Goal: Task Accomplishment & Management: Complete application form

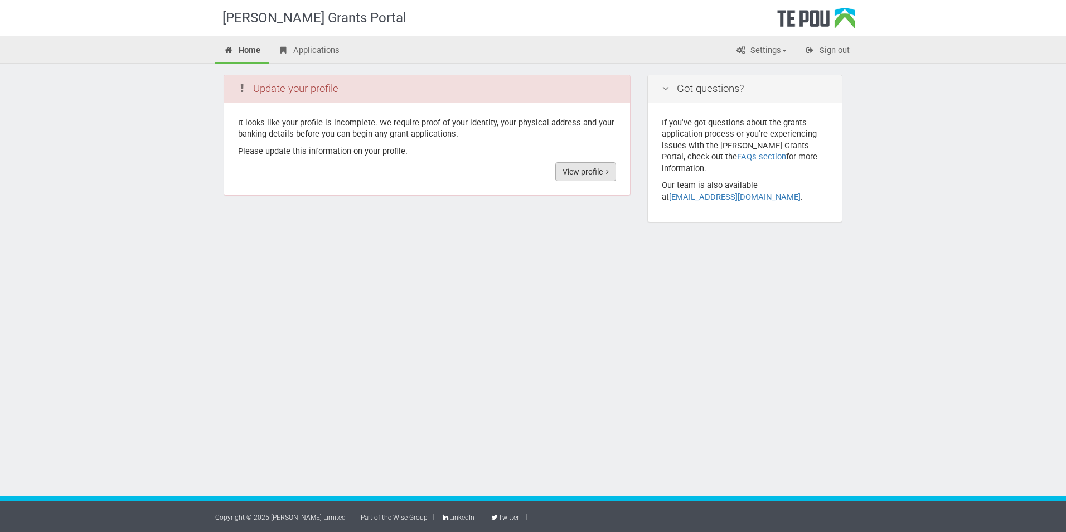
click at [589, 175] on link "View profile" at bounding box center [585, 171] width 61 height 19
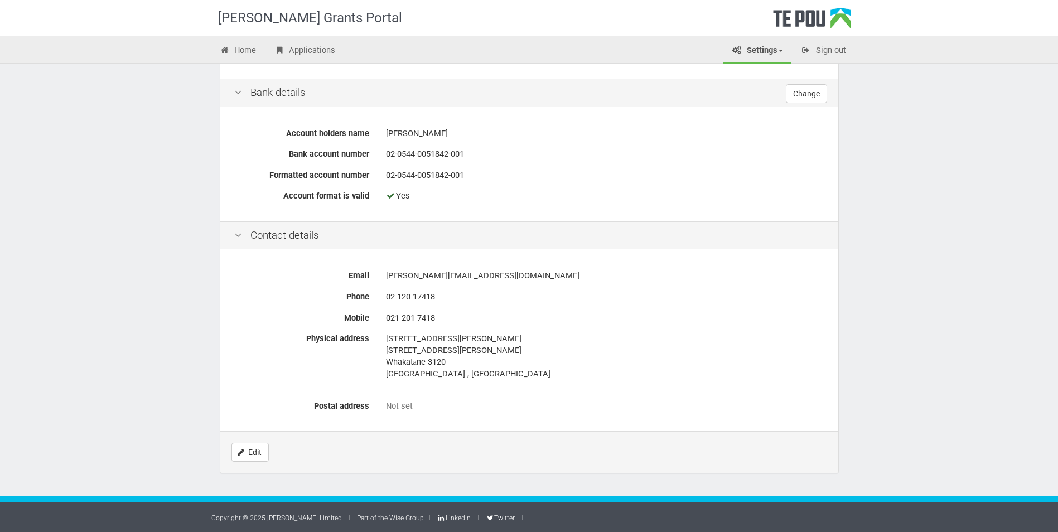
scroll to position [400, 0]
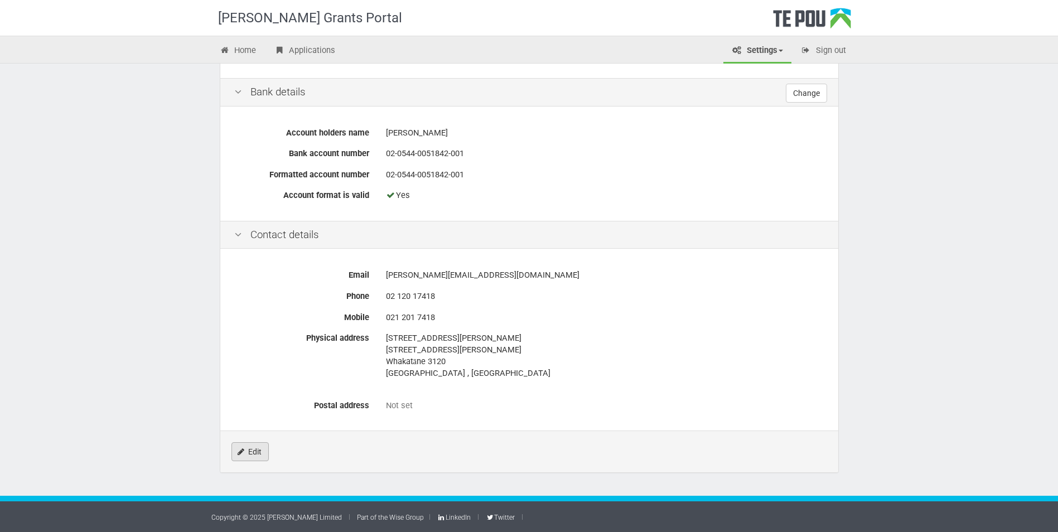
click at [251, 452] on link "Edit" at bounding box center [249, 451] width 37 height 19
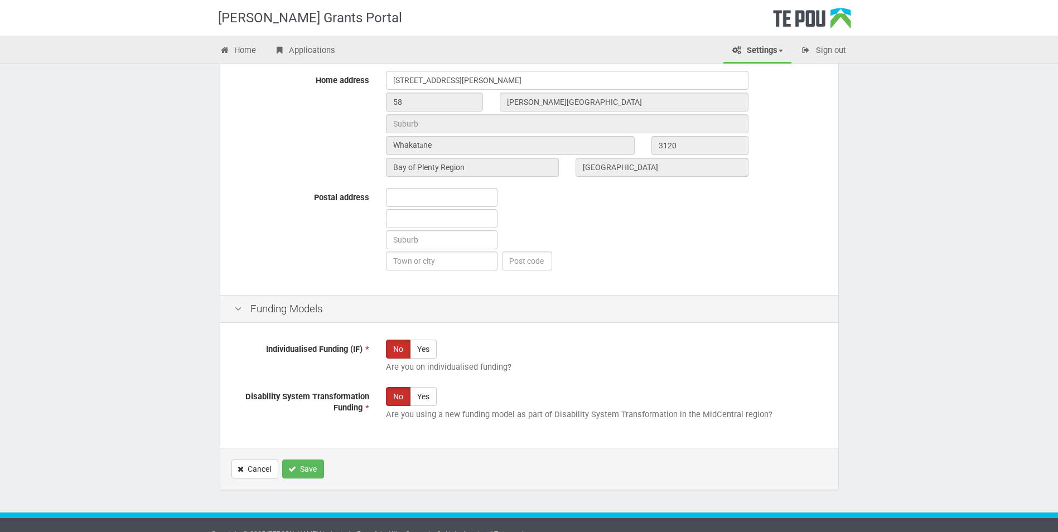
scroll to position [558, 0]
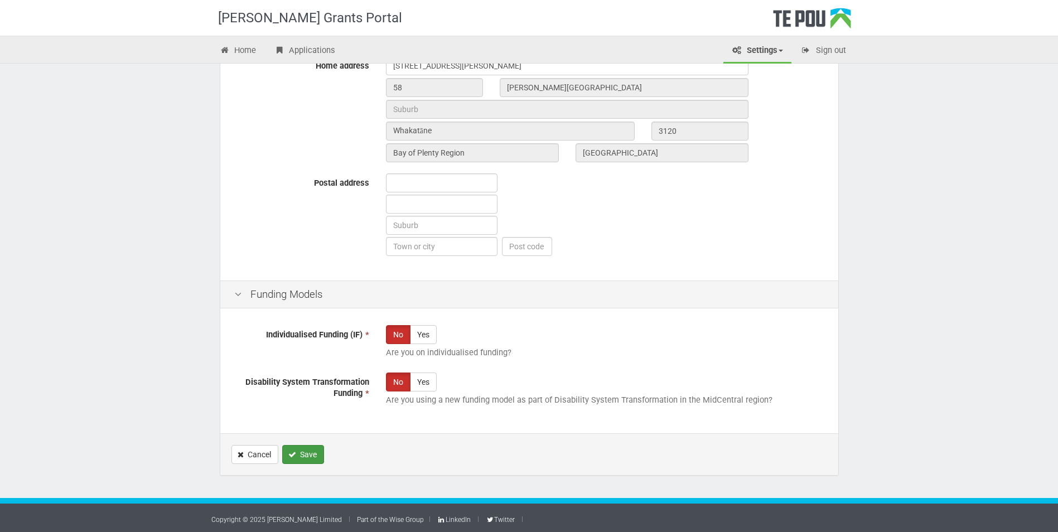
click at [299, 457] on button "Save" at bounding box center [303, 454] width 42 height 19
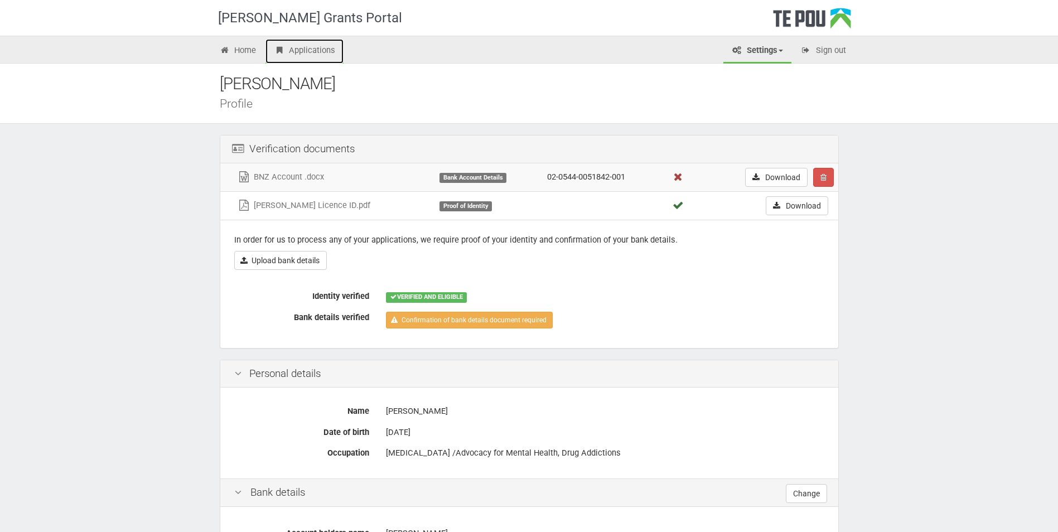
click at [297, 49] on link "Applications" at bounding box center [304, 51] width 78 height 25
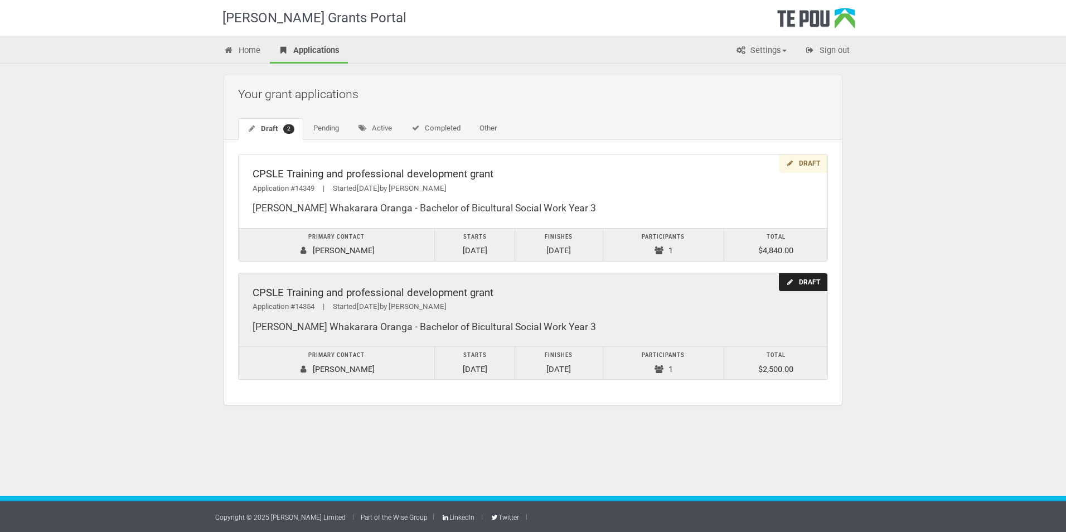
click at [575, 311] on div "Application #14354 | Started 16/09/2025 by Fran Mackay" at bounding box center [533, 307] width 561 height 12
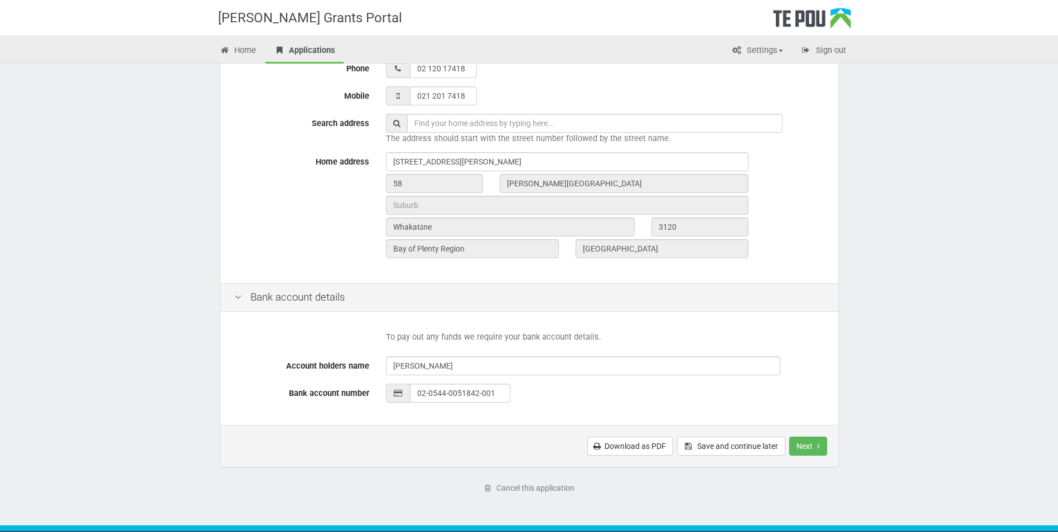
scroll to position [335, 0]
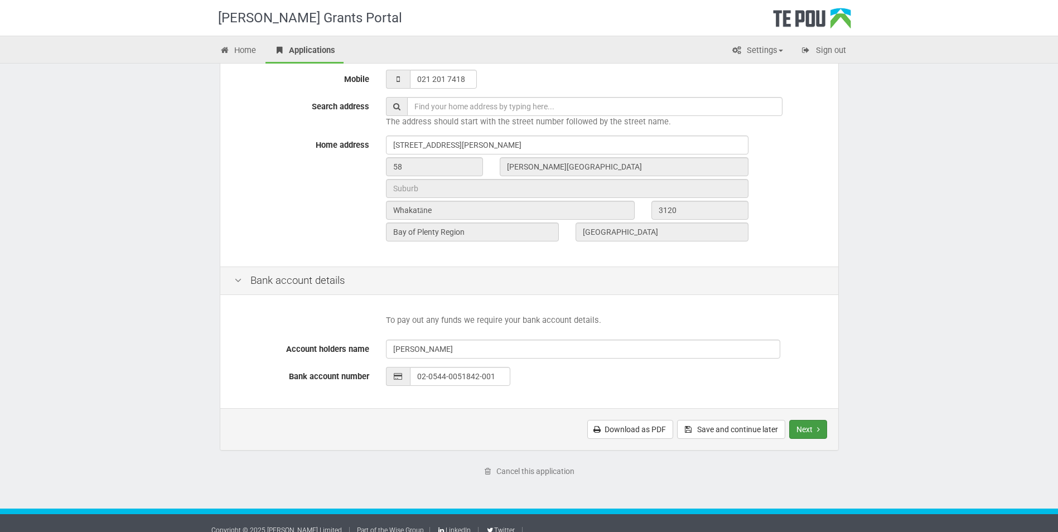
click at [805, 424] on button "Next" at bounding box center [808, 429] width 38 height 19
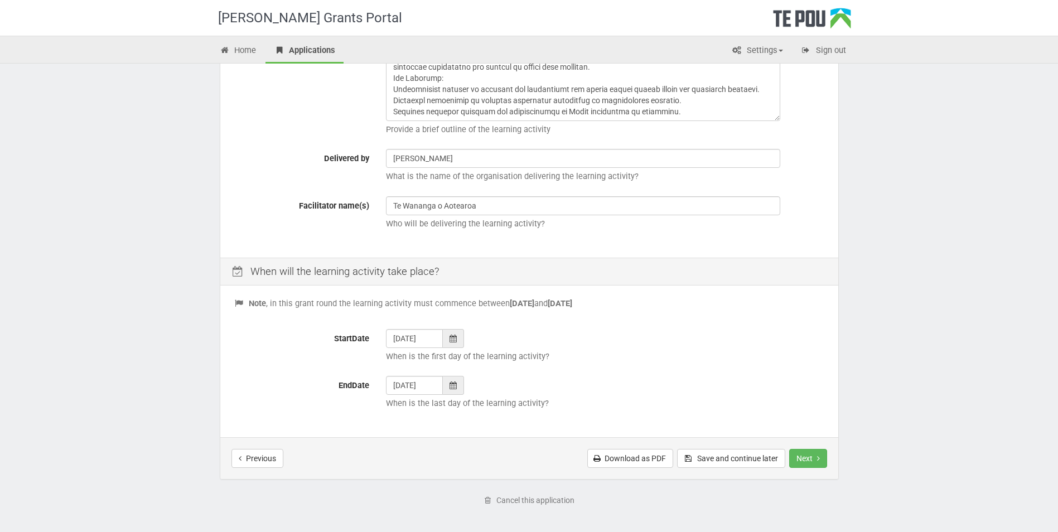
scroll to position [307, 0]
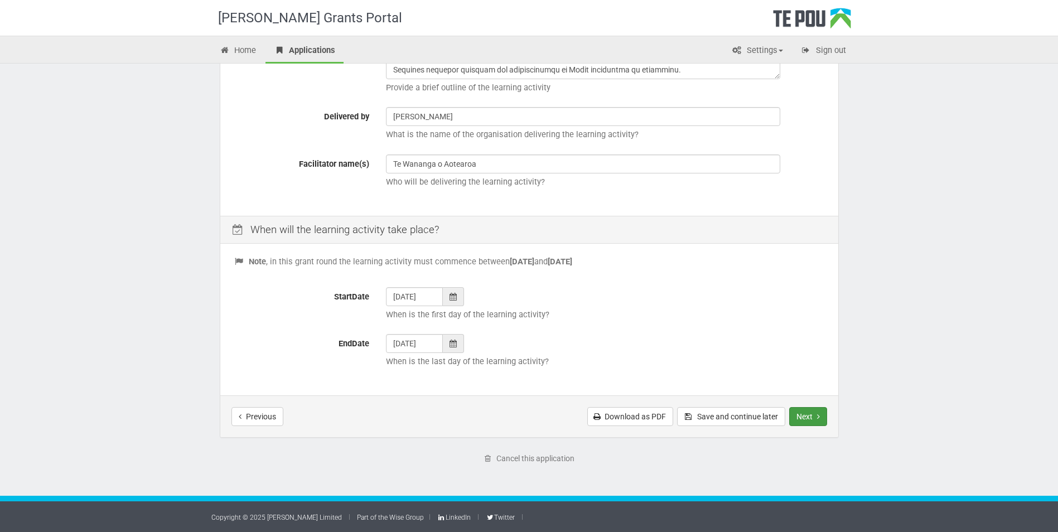
click at [802, 416] on button "Next" at bounding box center [808, 416] width 38 height 19
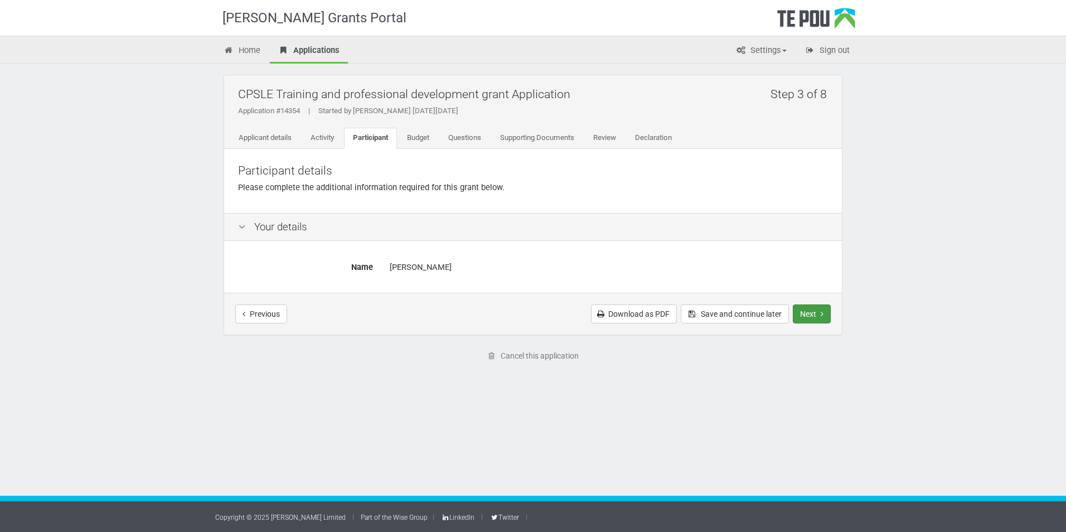
click at [811, 313] on button "Next" at bounding box center [812, 313] width 38 height 19
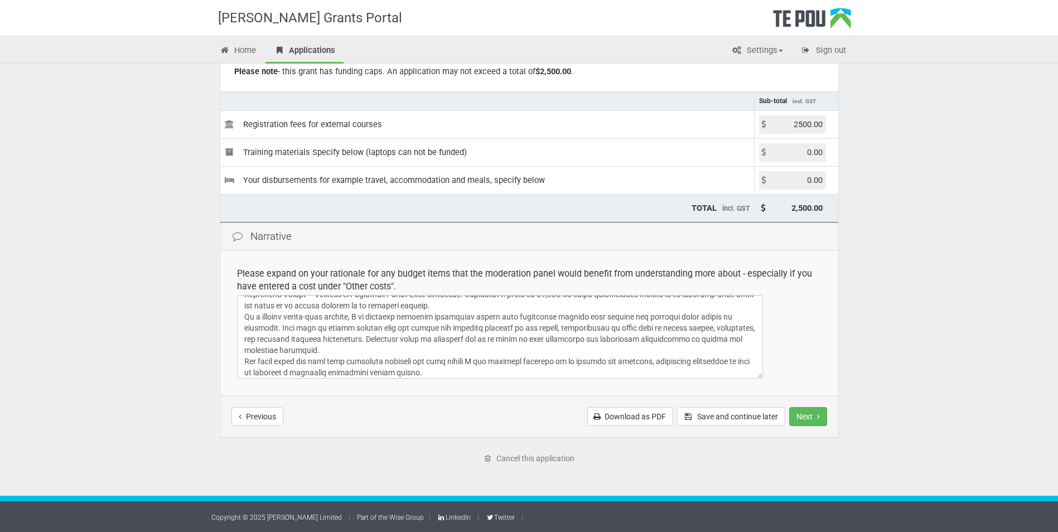
scroll to position [47, 0]
click at [816, 416] on button "Next" at bounding box center [808, 416] width 38 height 19
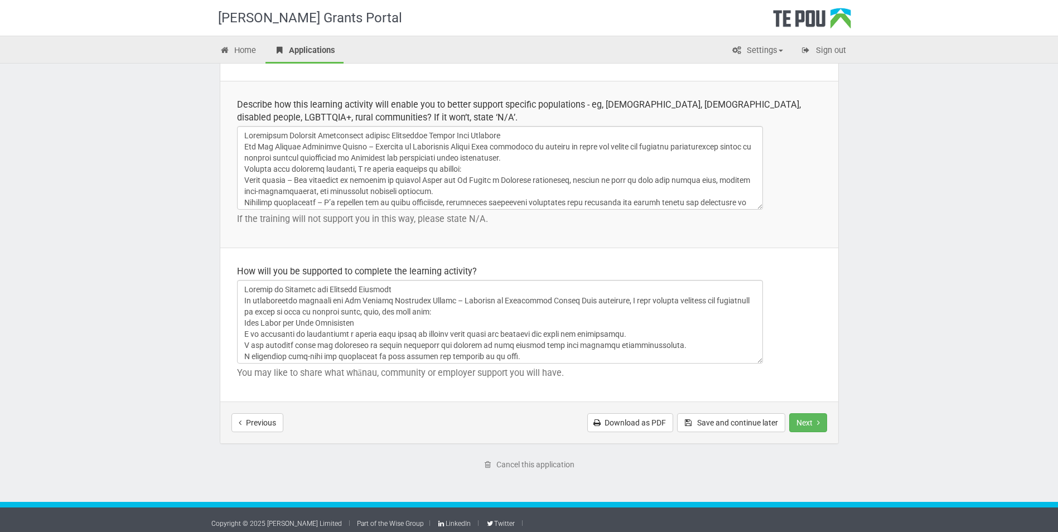
scroll to position [1543, 0]
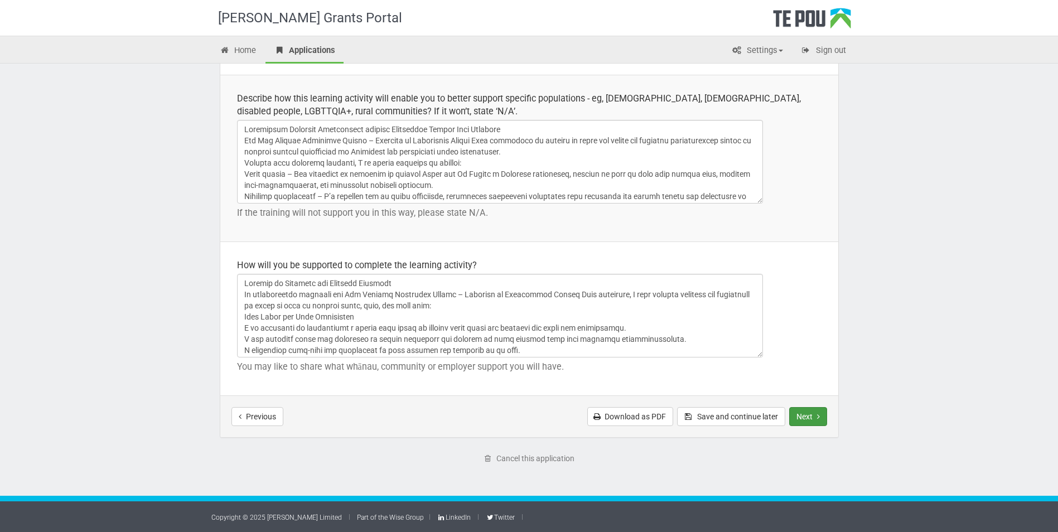
click at [805, 415] on button "Next" at bounding box center [808, 416] width 38 height 19
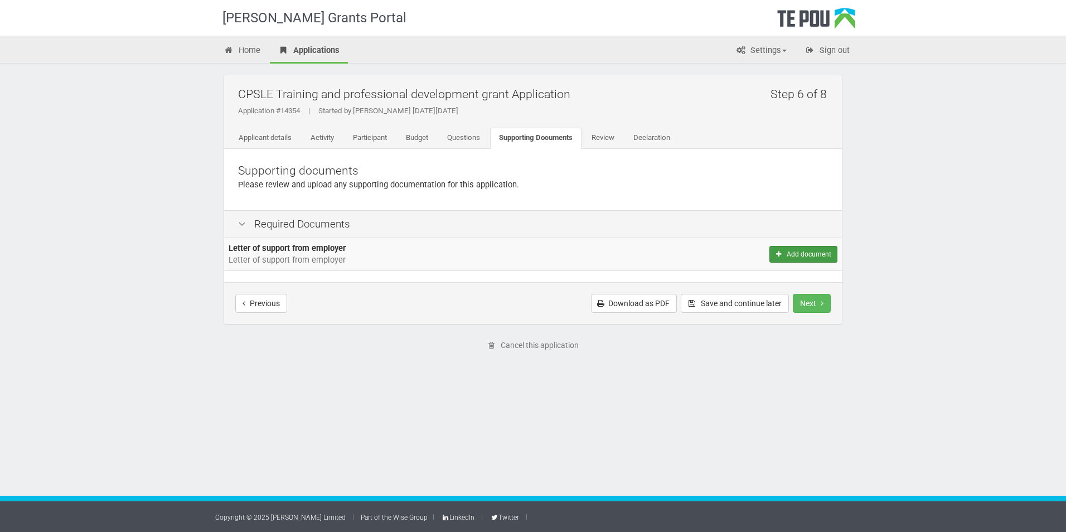
click at [786, 258] on button "Add document" at bounding box center [803, 254] width 68 height 17
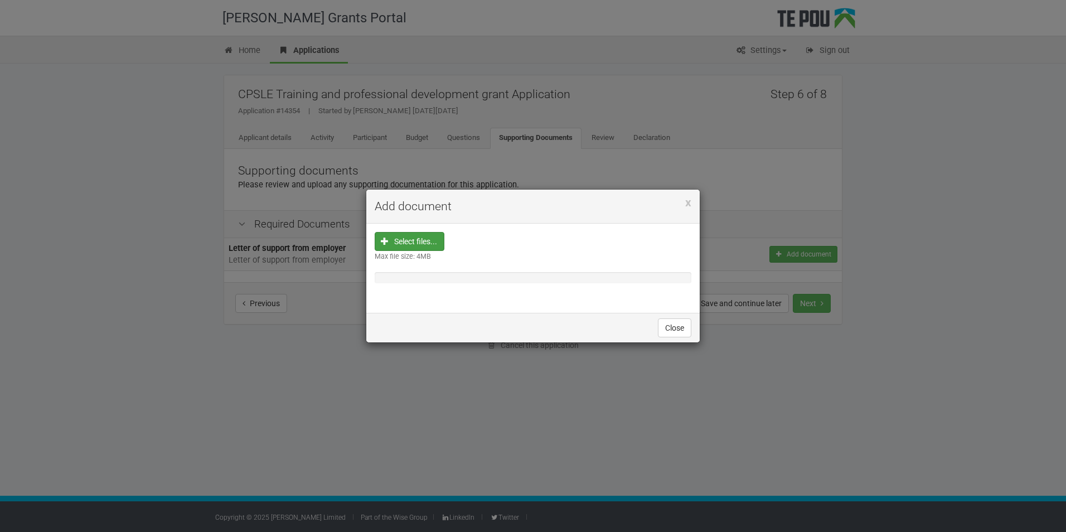
click at [408, 238] on input "file" at bounding box center [413, 312] width 62 height 159
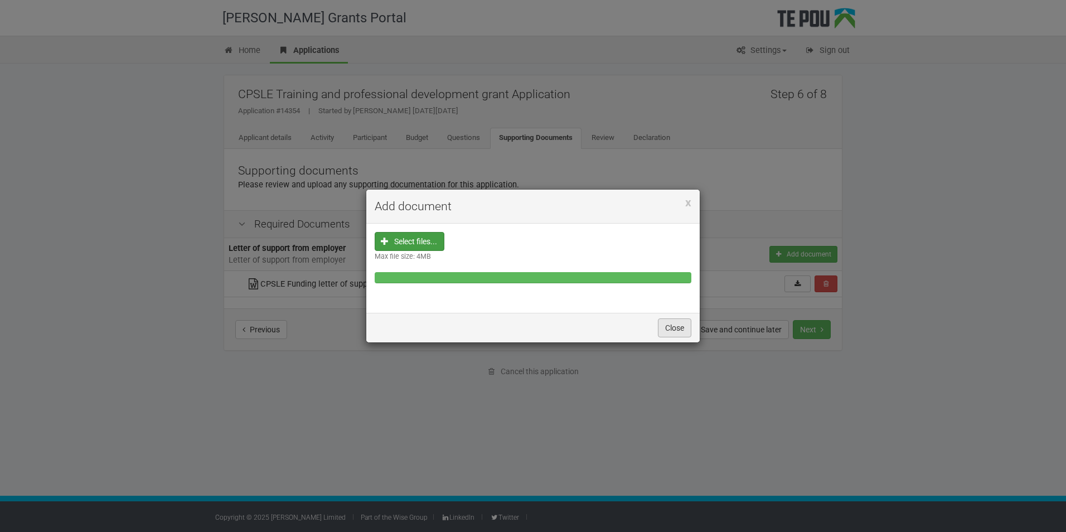
click at [670, 326] on button "Close" at bounding box center [674, 327] width 33 height 19
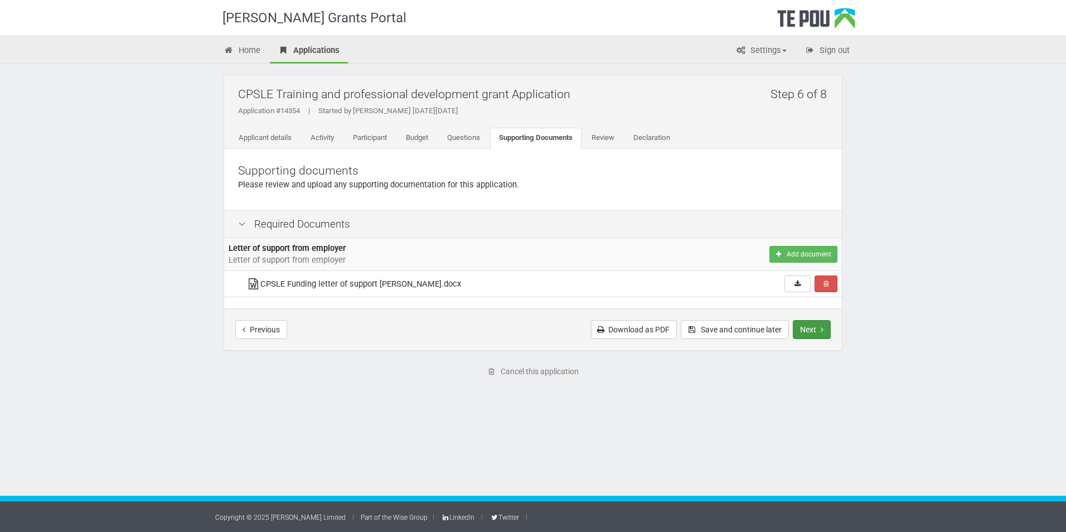
click at [815, 327] on button "Next" at bounding box center [812, 329] width 38 height 19
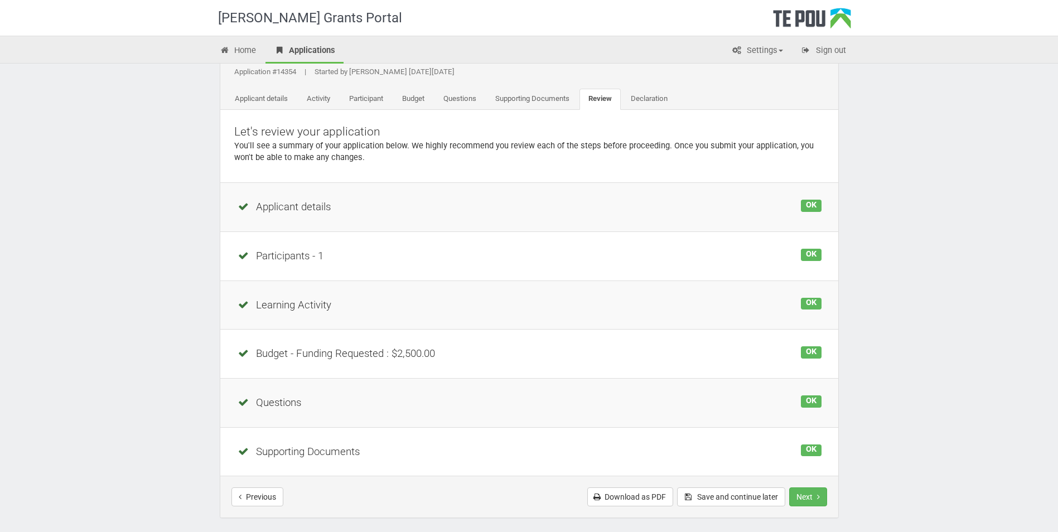
scroll to position [56, 0]
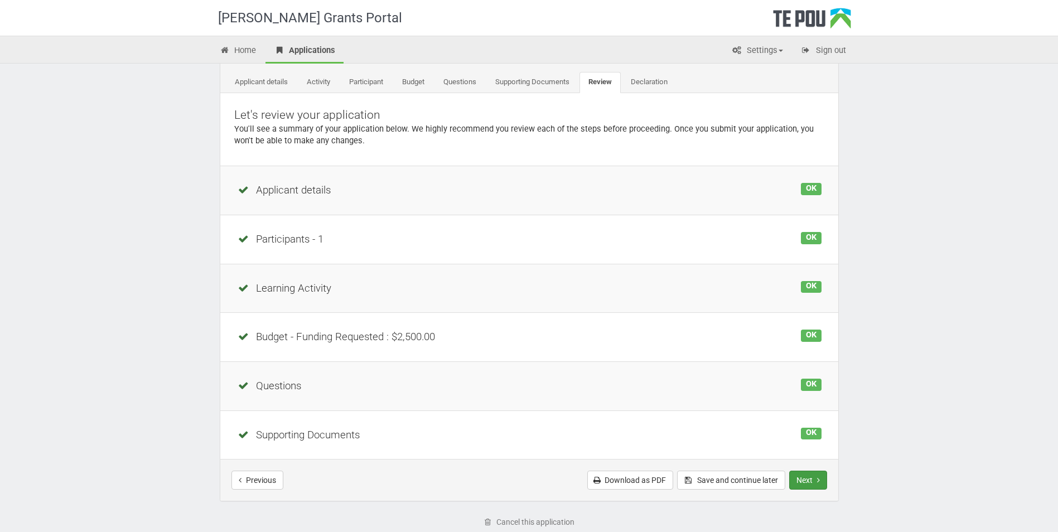
click at [813, 480] on button "Next" at bounding box center [808, 480] width 38 height 19
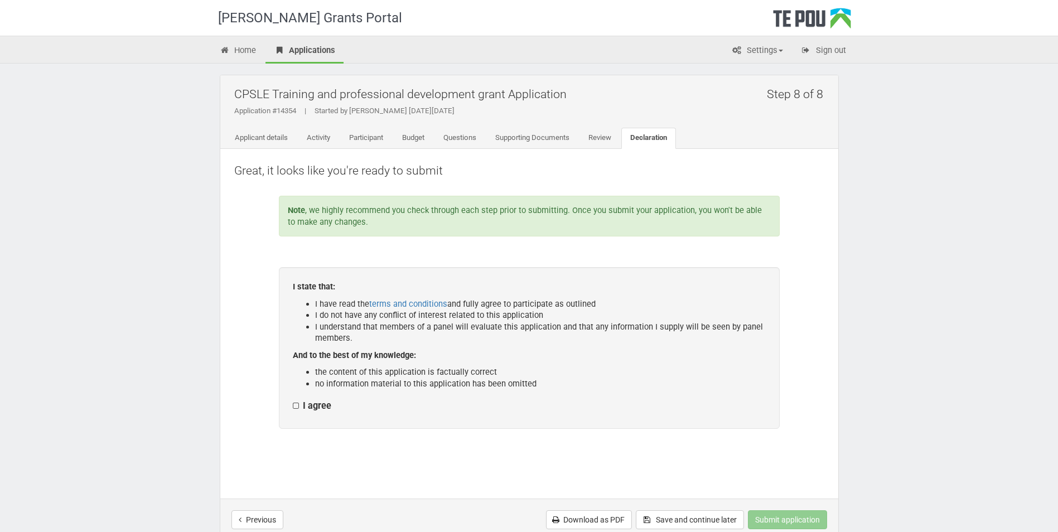
click at [293, 405] on label "I agree" at bounding box center [312, 406] width 38 height 12
click at [293, 400] on input "I agree" at bounding box center [292, 400] width 1 height 1
checkbox input "true"
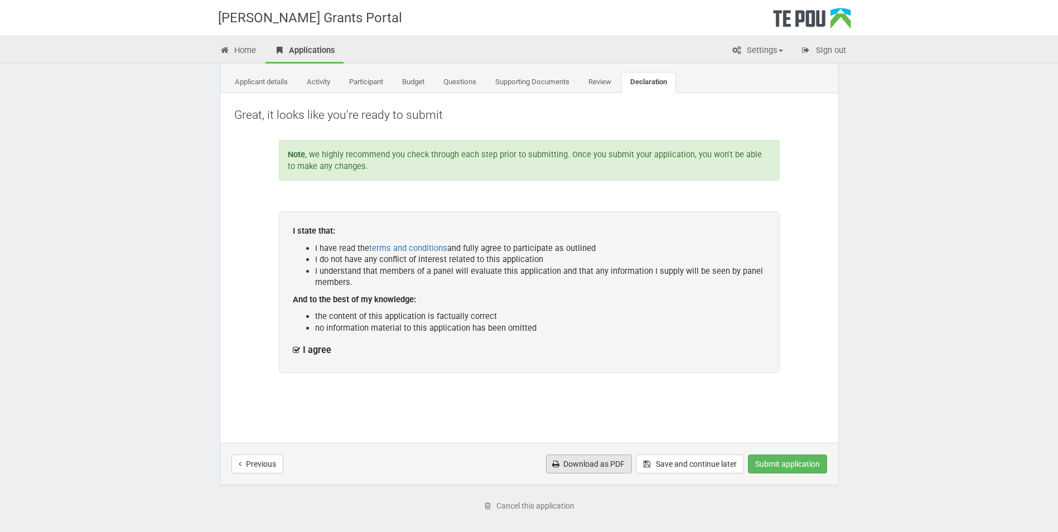
click at [574, 461] on link "Download as PDF" at bounding box center [589, 463] width 86 height 19
click at [778, 466] on button "Submit application" at bounding box center [787, 463] width 79 height 19
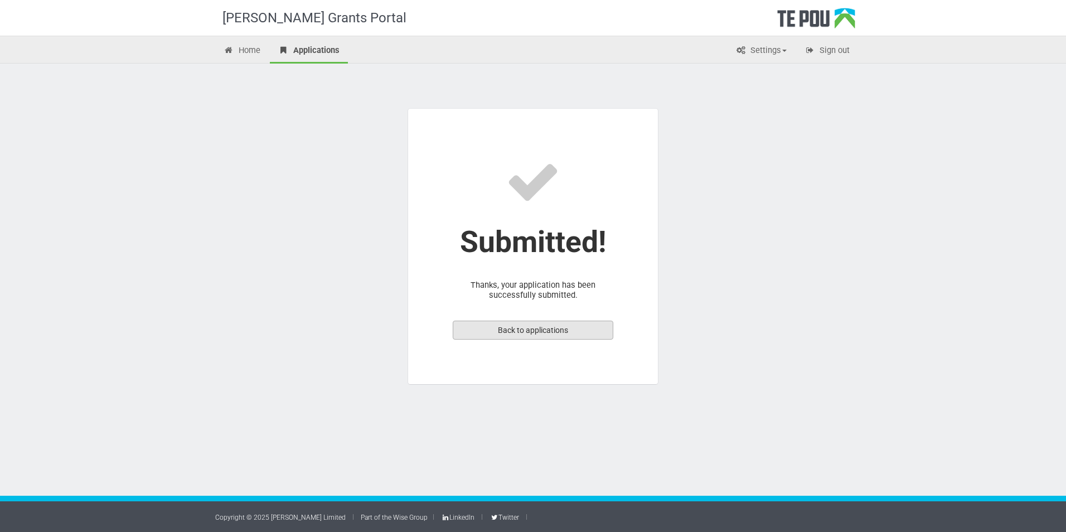
click at [541, 328] on link "Back to applications" at bounding box center [533, 330] width 161 height 19
